Goal: Navigation & Orientation: Find specific page/section

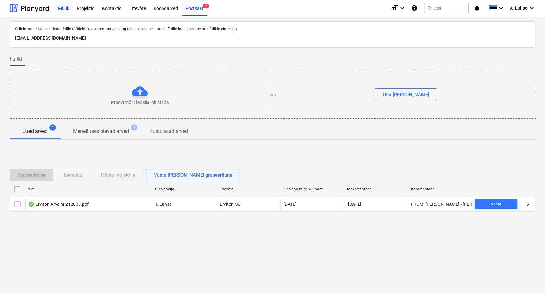
click at [62, 8] on div "Müük" at bounding box center [63, 8] width 19 height 16
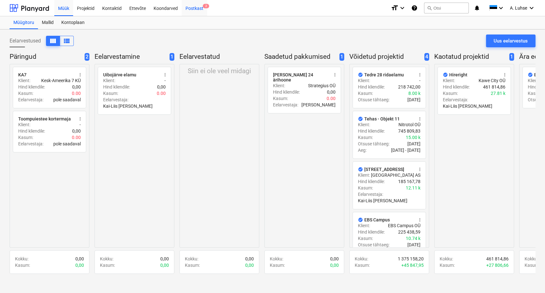
click at [189, 9] on div "Postkast 2" at bounding box center [195, 8] width 26 height 16
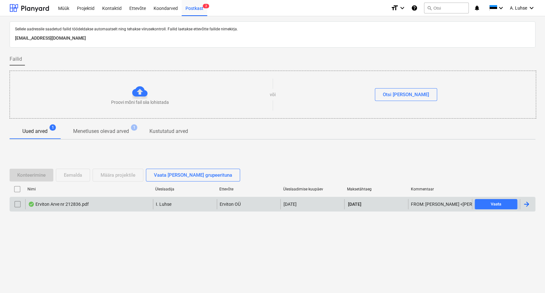
click at [135, 208] on div "Erviton Arve nr 212836.pdf" at bounding box center [89, 204] width 128 height 10
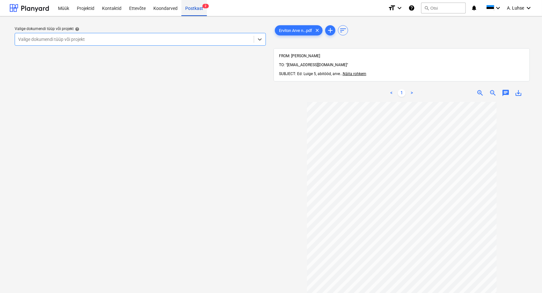
click at [193, 7] on div "Postkast 2" at bounding box center [195, 8] width 26 height 16
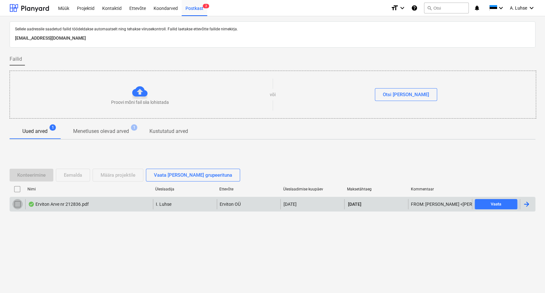
click at [15, 204] on input "checkbox" at bounding box center [17, 204] width 10 height 10
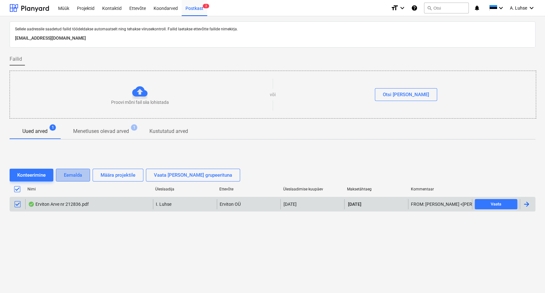
click at [68, 171] on div "Eemalda" at bounding box center [73, 175] width 18 height 8
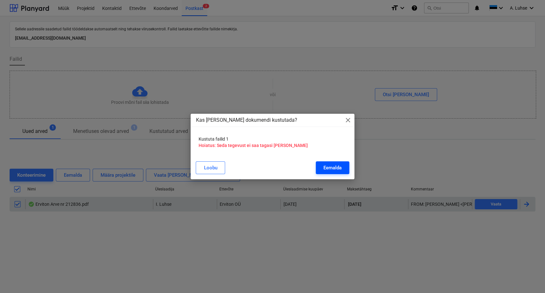
click at [336, 169] on div "Eemalda" at bounding box center [332, 167] width 18 height 8
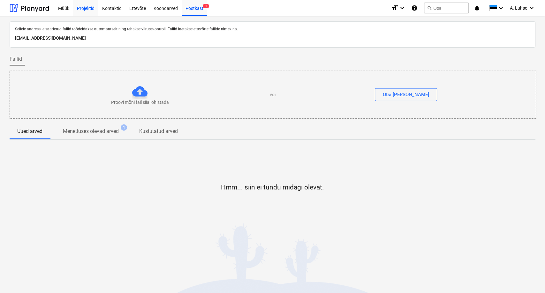
drag, startPoint x: 69, startPoint y: 11, endPoint x: 75, endPoint y: 8, distance: 6.3
click at [69, 11] on div "Müük" at bounding box center [63, 8] width 19 height 16
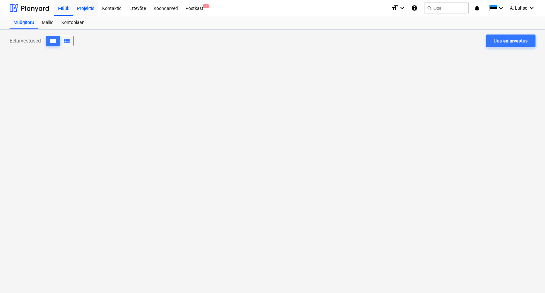
click at [83, 8] on div "Projektid" at bounding box center [85, 8] width 25 height 16
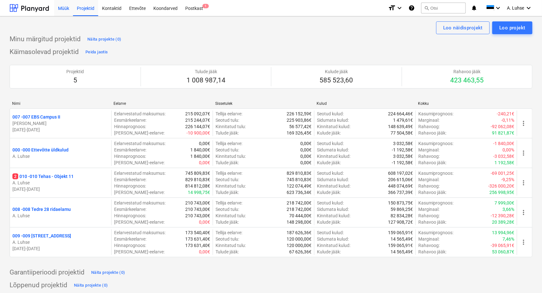
click at [62, 9] on div "Müük" at bounding box center [63, 8] width 19 height 16
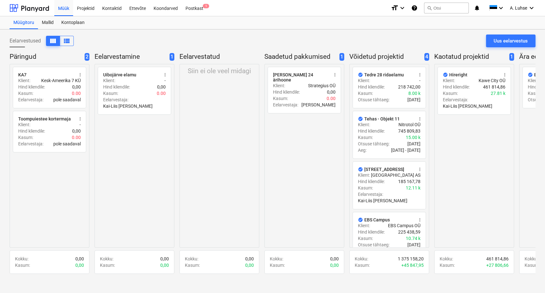
click at [459, 186] on div "check_circle Hireright more_vert Klient : Kawe City OÜ Hind kliendile : 461 814…" at bounding box center [474, 155] width 80 height 183
click at [191, 9] on div "Postkast 1" at bounding box center [195, 8] width 26 height 16
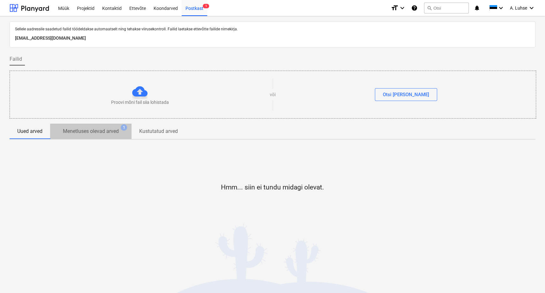
click at [108, 132] on p "Menetluses olevad arved" at bounding box center [91, 131] width 56 height 8
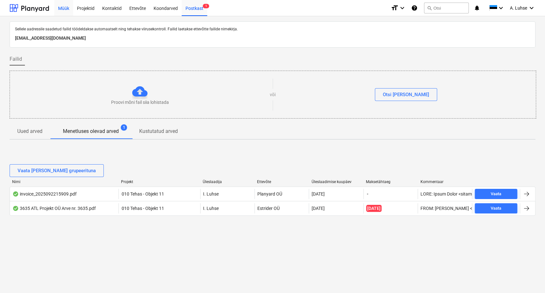
click at [64, 11] on div "Müük" at bounding box center [63, 8] width 19 height 16
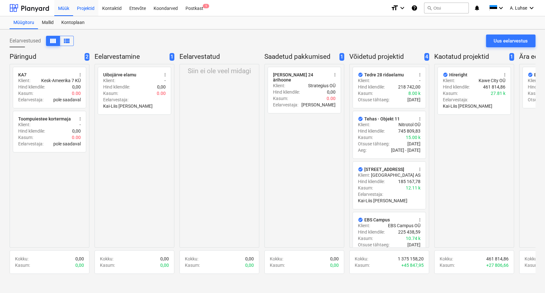
click at [83, 10] on div "Projektid" at bounding box center [85, 8] width 25 height 16
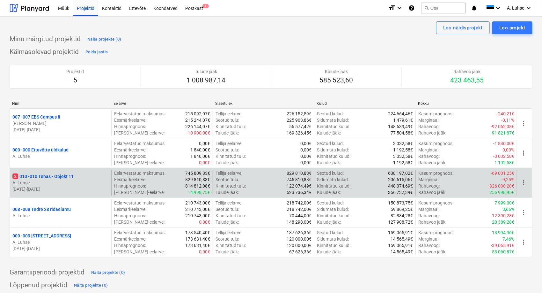
click at [80, 176] on div "2 010 - 010 Tehas - Objekt 11" at bounding box center [60, 176] width 96 height 6
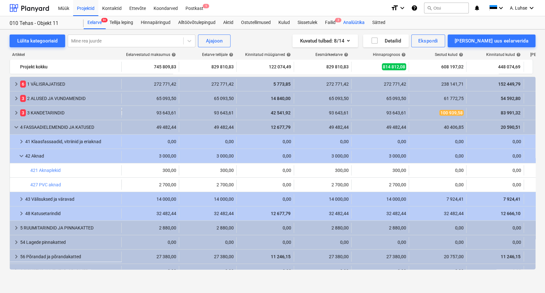
click at [350, 21] on div "Analüütika" at bounding box center [353, 22] width 29 height 13
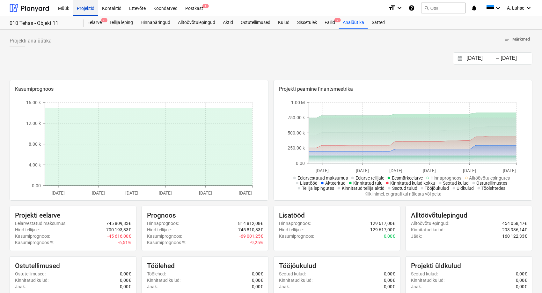
click at [85, 13] on div "Projektid" at bounding box center [85, 8] width 25 height 16
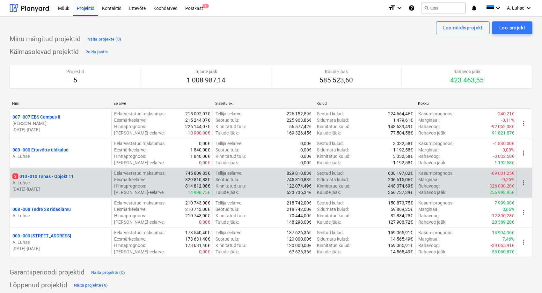
click at [72, 175] on p "2 010 - 010 Tehas - Objekt 11" at bounding box center [42, 176] width 61 height 6
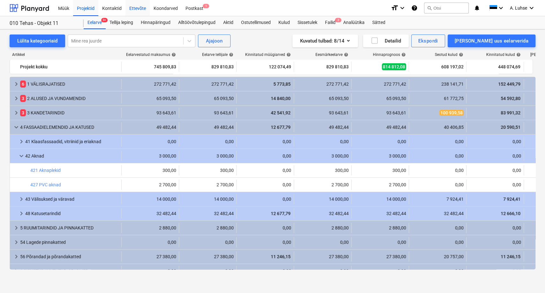
click at [127, 11] on div "Ettevõte" at bounding box center [137, 8] width 24 height 16
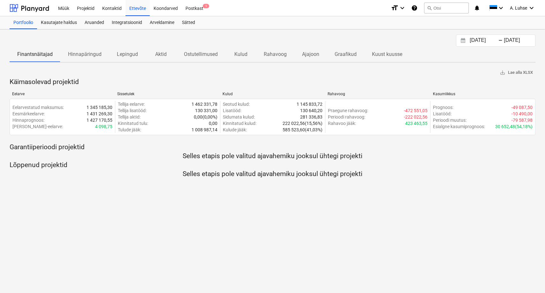
click at [307, 53] on p "Ajajoon" at bounding box center [310, 54] width 17 height 8
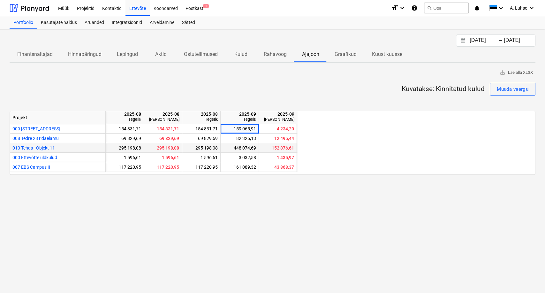
click at [48, 147] on span "010 Tehas - Objekt 11" at bounding box center [33, 147] width 42 height 5
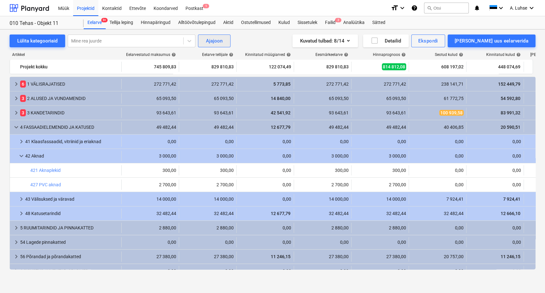
click at [219, 42] on div "Ajajoon" at bounding box center [214, 41] width 17 height 8
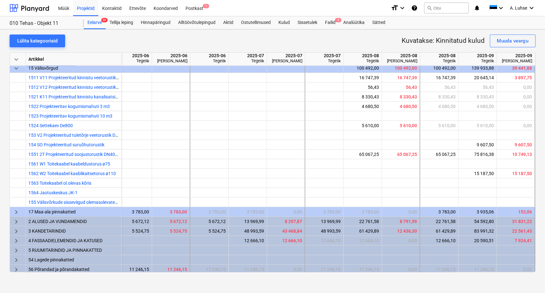
scroll to position [0, 125]
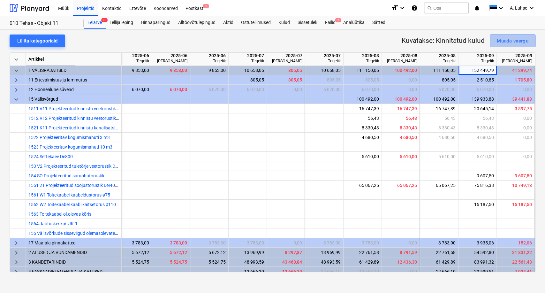
click at [499, 45] on button "Muuda veergu" at bounding box center [512, 40] width 46 height 13
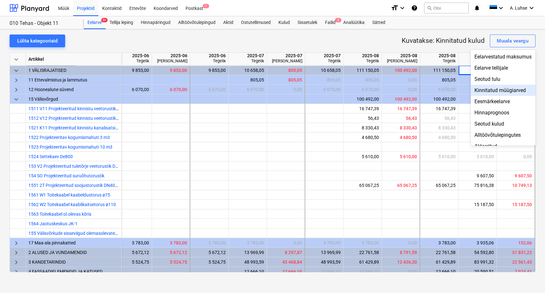
click at [503, 92] on div "Kinnitatud müügiarved" at bounding box center [502, 90] width 65 height 11
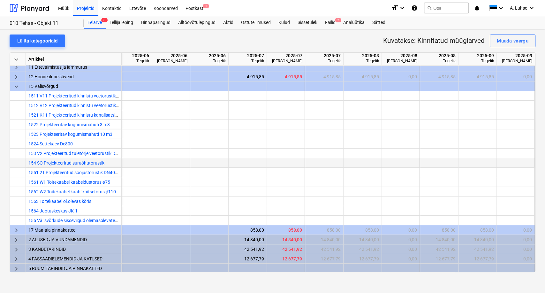
scroll to position [0, 125]
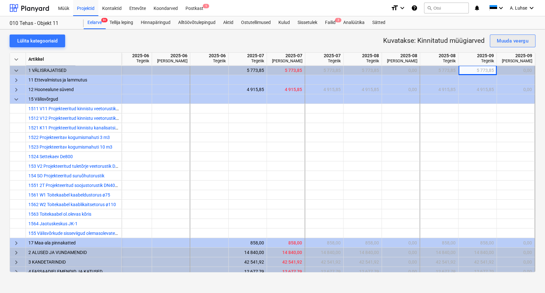
click at [497, 40] on div "Muuda veergu" at bounding box center [512, 41] width 32 height 8
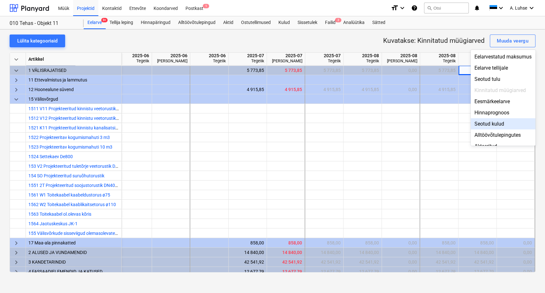
click at [499, 126] on div "Seotud kulud" at bounding box center [502, 123] width 65 height 11
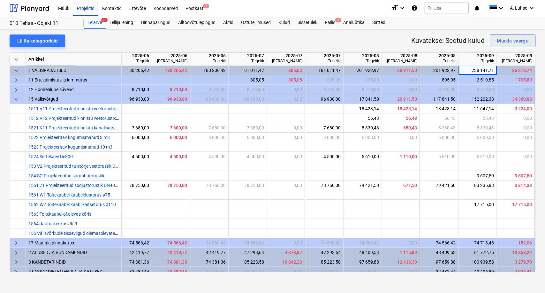
click at [506, 40] on div "Muuda veergu" at bounding box center [512, 41] width 32 height 8
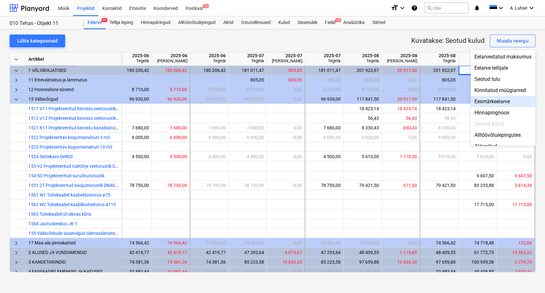
scroll to position [35, 0]
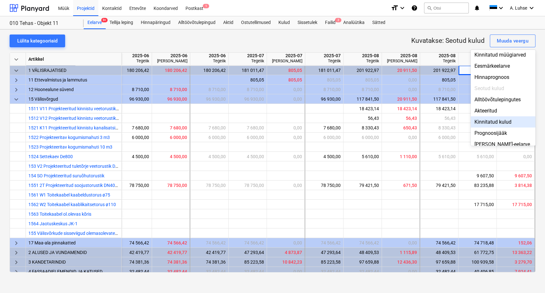
click at [496, 125] on div "Kinnitatud kulud" at bounding box center [502, 121] width 65 height 11
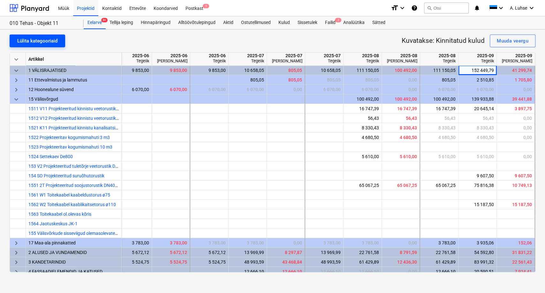
click at [44, 39] on div "Lülita kategooriaid" at bounding box center [37, 41] width 40 height 8
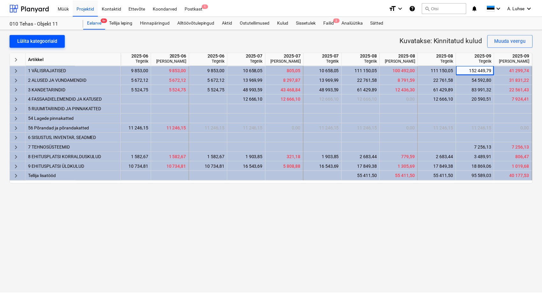
scroll to position [0, 122]
click at [466, 113] on div at bounding box center [477, 118] width 38 height 10
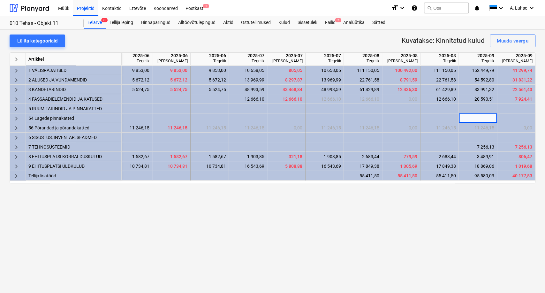
click at [468, 222] on div "Lülita kategooriaid Kuvatakse: Kinnitatud kulud Muuda veergu keyboard_arrow_rig…" at bounding box center [272, 160] width 545 height 263
click at [18, 71] on span "keyboard_arrow_right" at bounding box center [16, 71] width 8 height 8
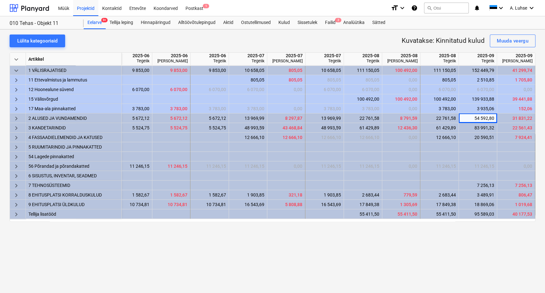
click at [17, 98] on span "keyboard_arrow_right" at bounding box center [16, 99] width 8 height 8
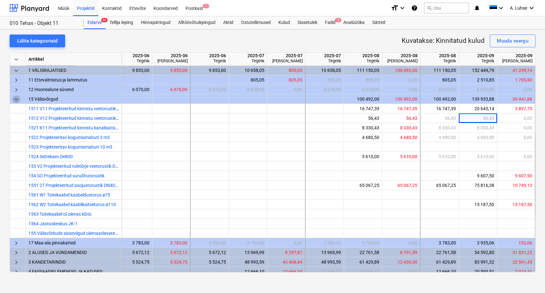
click at [17, 98] on span "keyboard_arrow_down" at bounding box center [16, 99] width 8 height 8
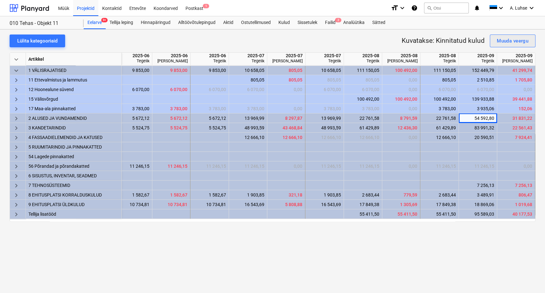
click at [497, 40] on div "Muuda veergu" at bounding box center [512, 41] width 32 height 8
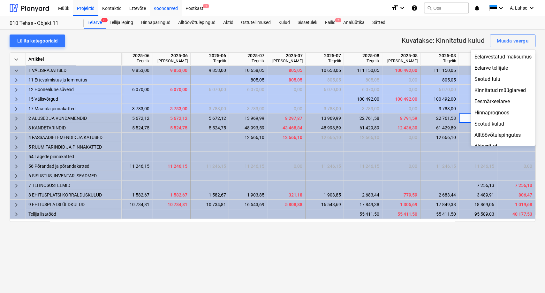
click at [149, 11] on div at bounding box center [272, 146] width 545 height 293
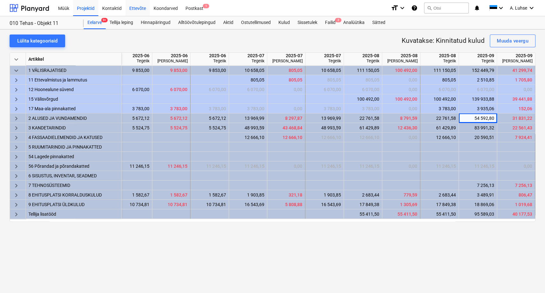
click at [141, 9] on div "Ettevõte" at bounding box center [137, 8] width 24 height 16
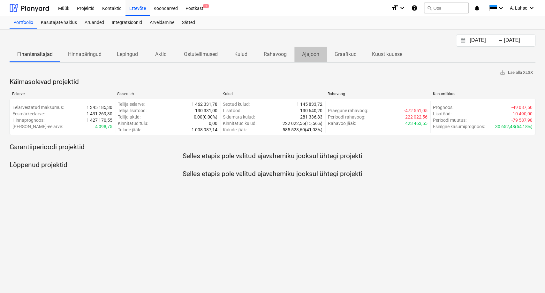
click at [302, 53] on p "Ajajoon" at bounding box center [310, 54] width 17 height 8
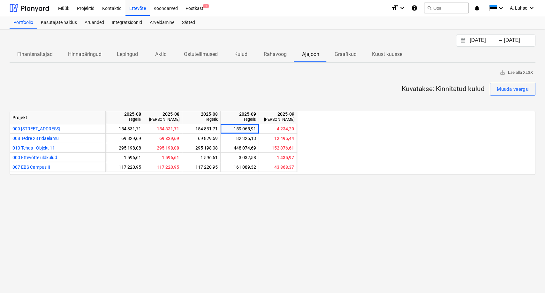
click at [244, 55] on p "Kulud" at bounding box center [240, 54] width 15 height 8
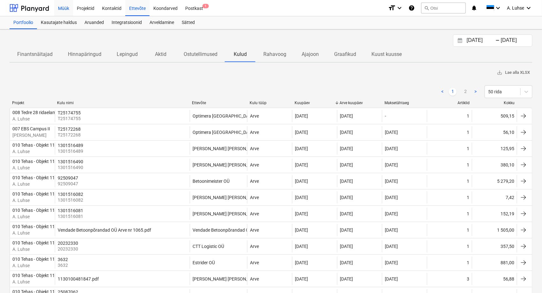
click at [61, 10] on div "Müük" at bounding box center [63, 8] width 19 height 16
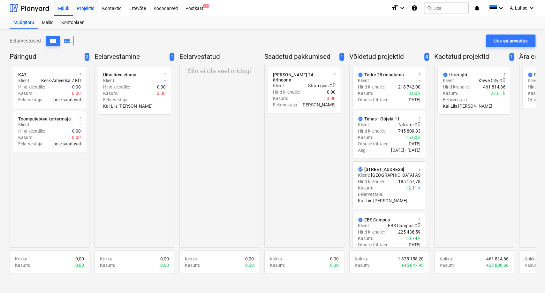
click at [80, 10] on div "Projektid" at bounding box center [85, 8] width 25 height 16
